Goal: Task Accomplishment & Management: Manage account settings

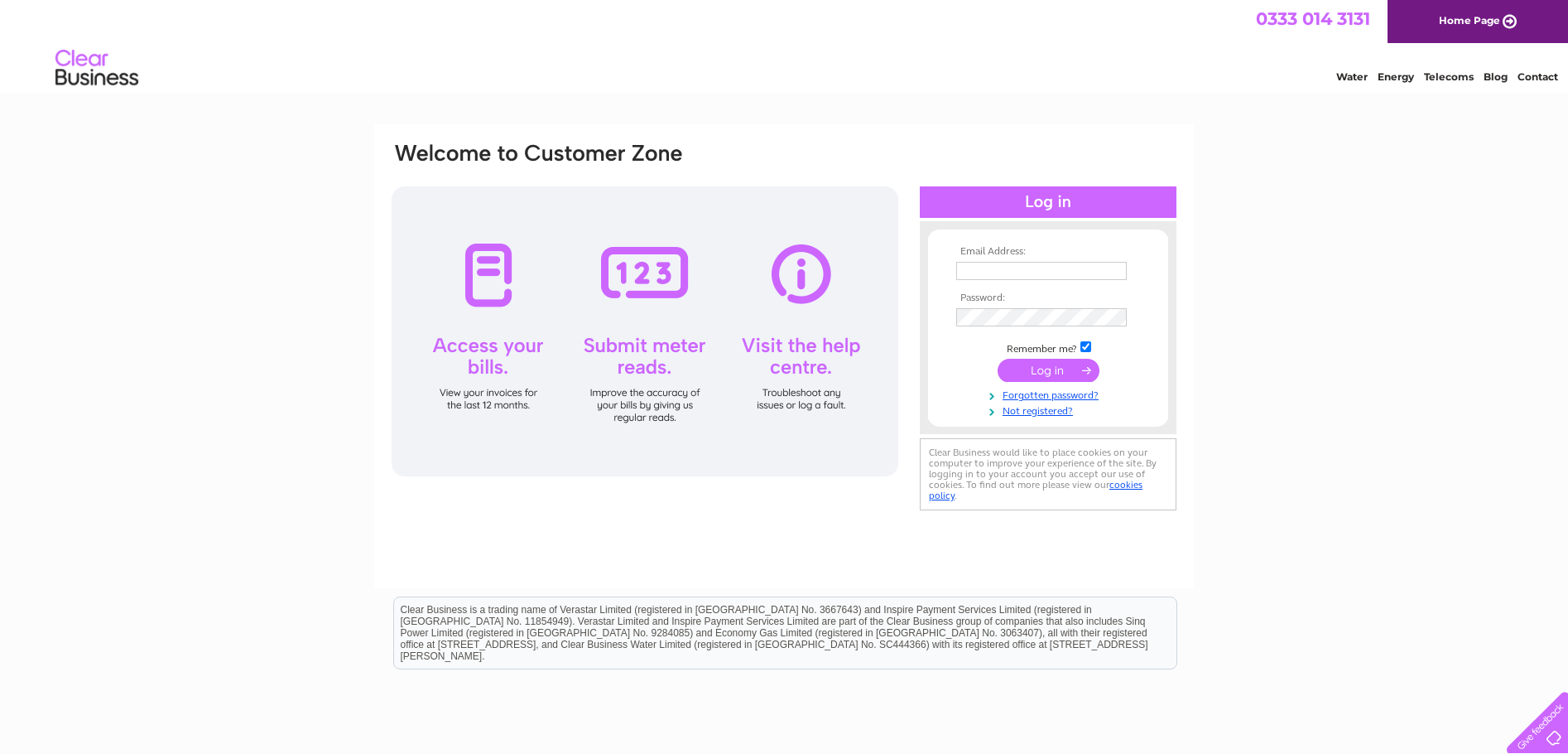
type input "sales@cheamleadedlights.com"
click at [1043, 370] on input "submit" at bounding box center [1049, 370] width 102 height 24
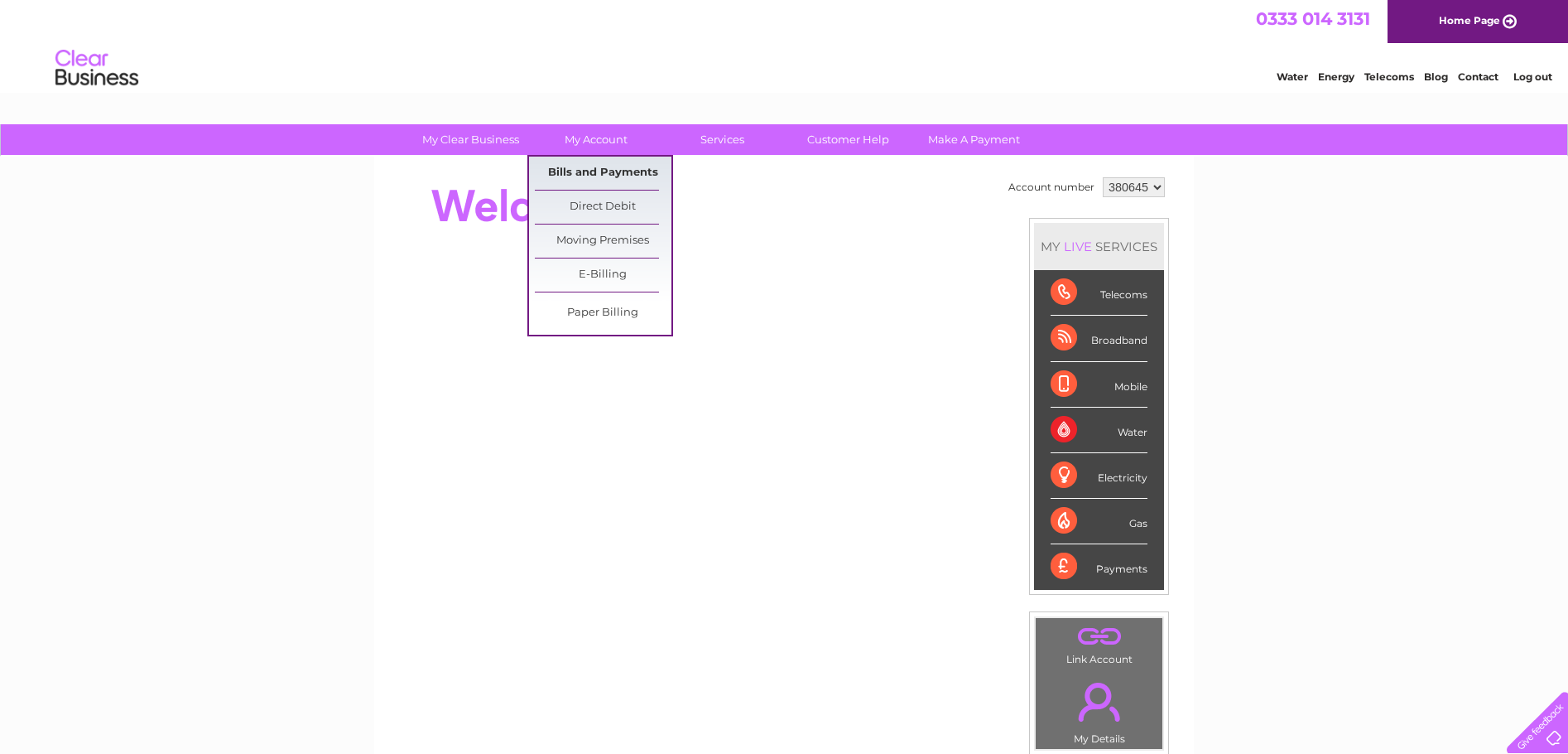
click at [601, 179] on link "Bills and Payments" at bounding box center [602, 173] width 136 height 33
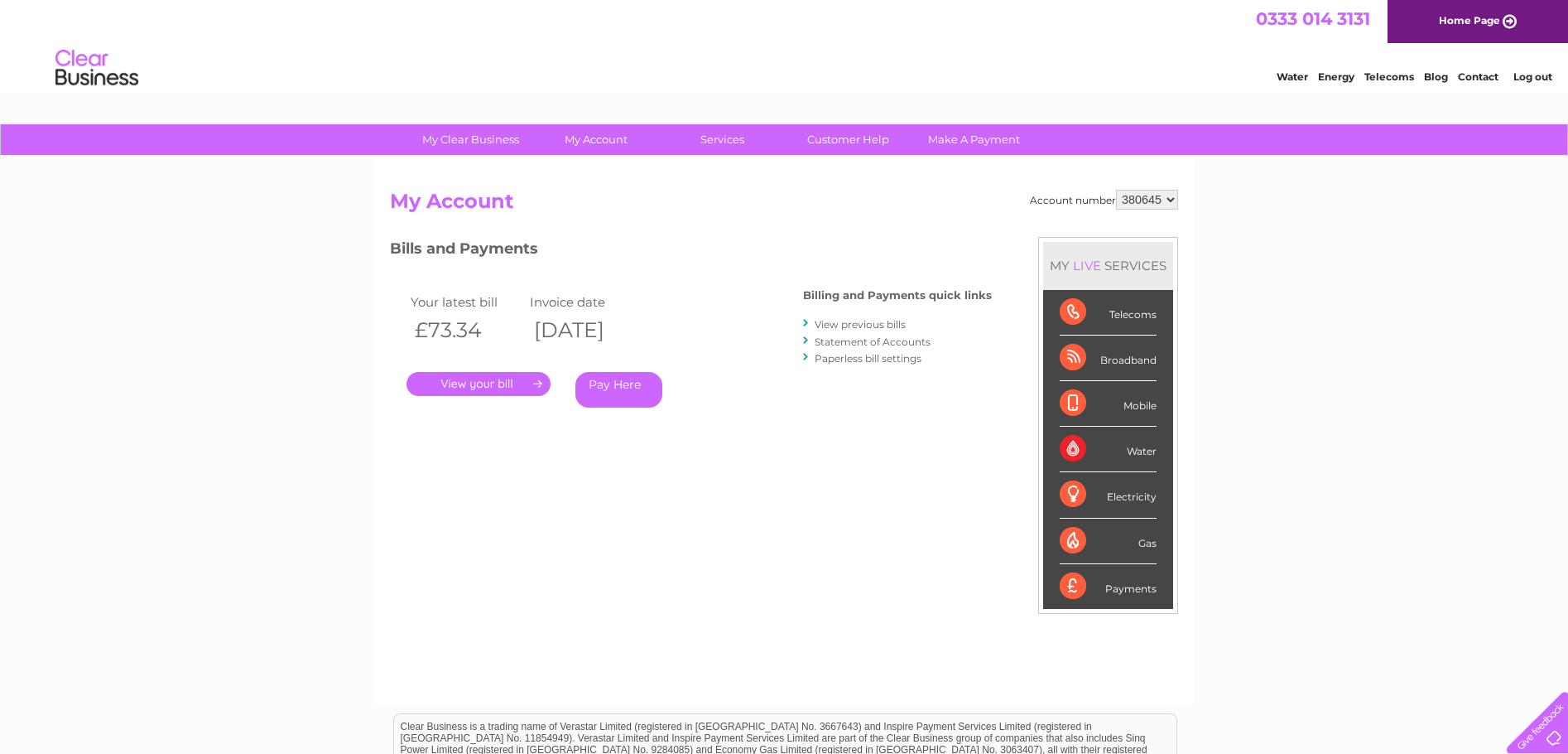
click at [508, 390] on link "." at bounding box center [478, 384] width 144 height 24
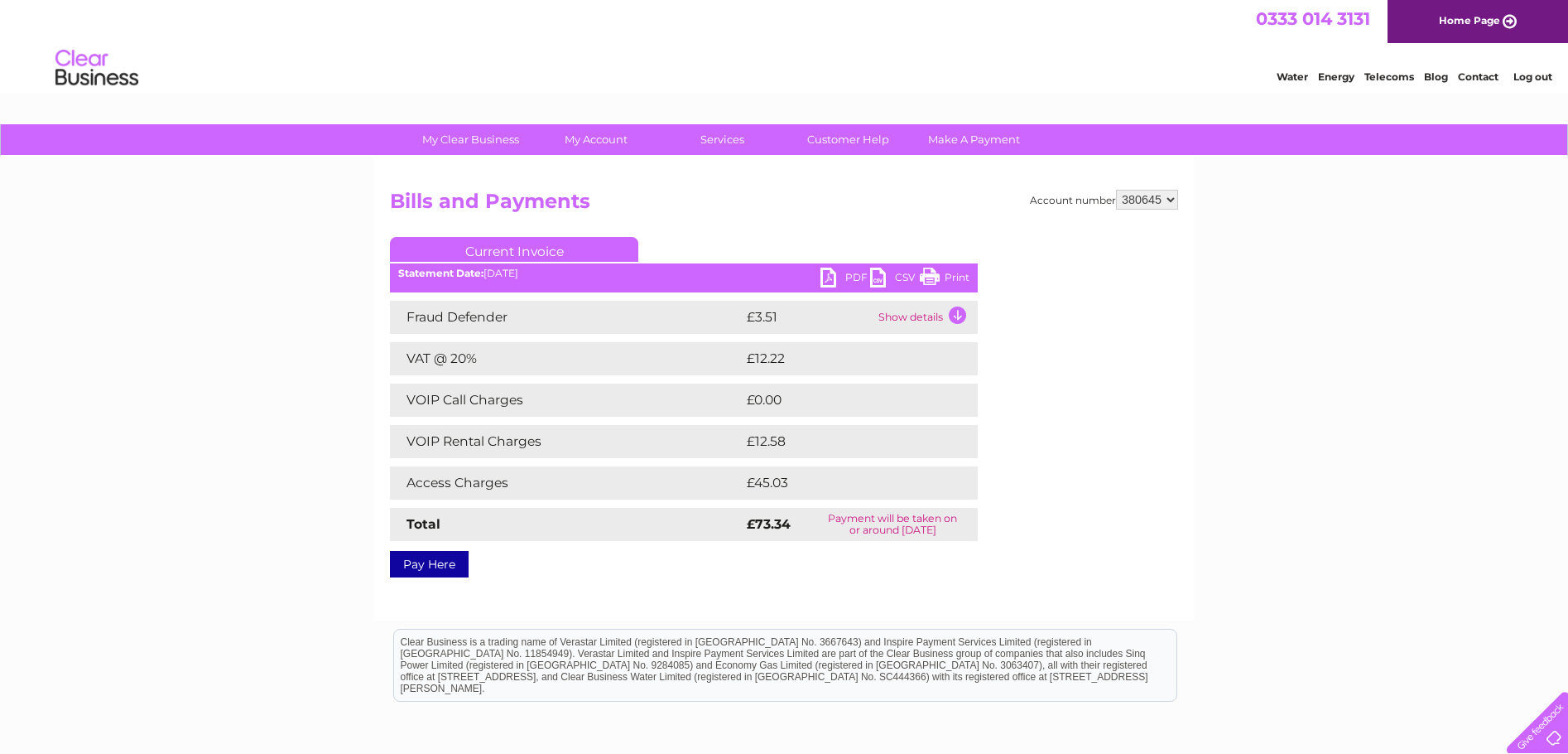
drag, startPoint x: 1206, startPoint y: 26, endPoint x: 949, endPoint y: 275, distance: 357.8
click at [949, 275] on link "Print" at bounding box center [944, 279] width 50 height 24
